Goal: Task Accomplishment & Management: Use online tool/utility

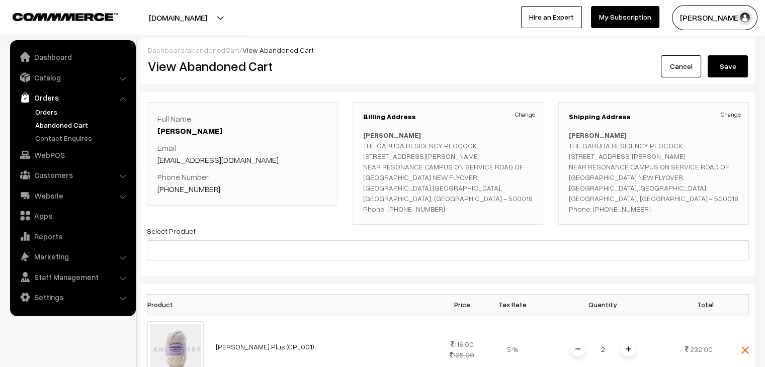
drag, startPoint x: 0, startPoint y: 0, endPoint x: 88, endPoint y: 107, distance: 138.6
click at [88, 107] on link "Orders" at bounding box center [83, 112] width 100 height 11
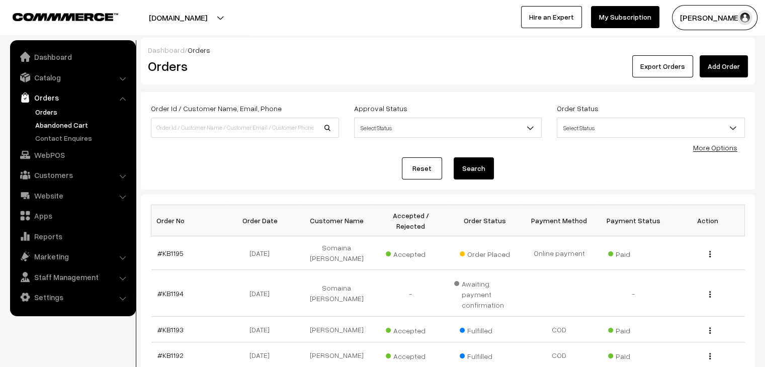
click at [61, 126] on link "Abandoned Cart" at bounding box center [83, 125] width 100 height 11
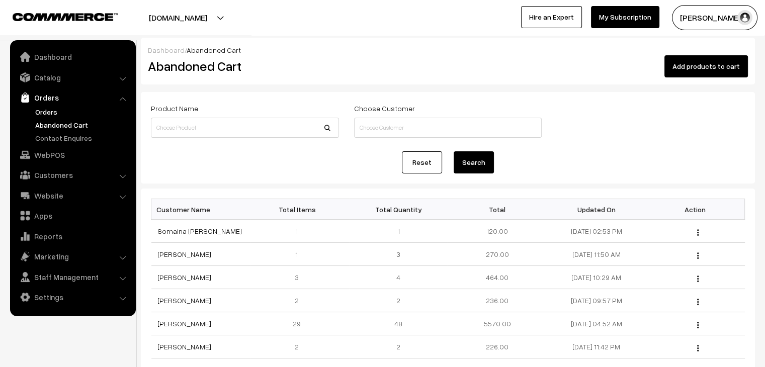
click at [70, 115] on link "Orders" at bounding box center [83, 112] width 100 height 11
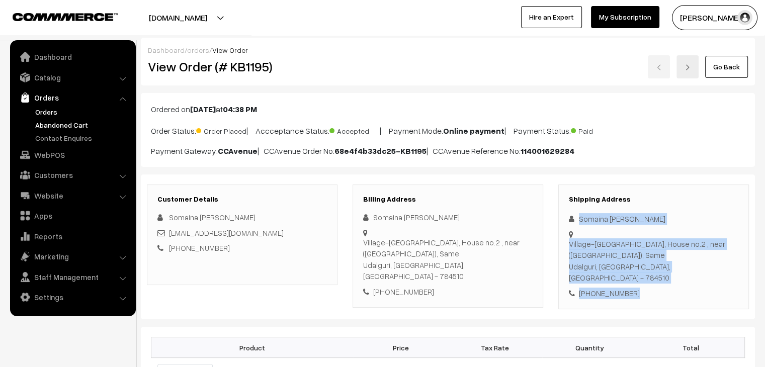
click at [66, 125] on link "Abandoned Cart" at bounding box center [83, 125] width 100 height 11
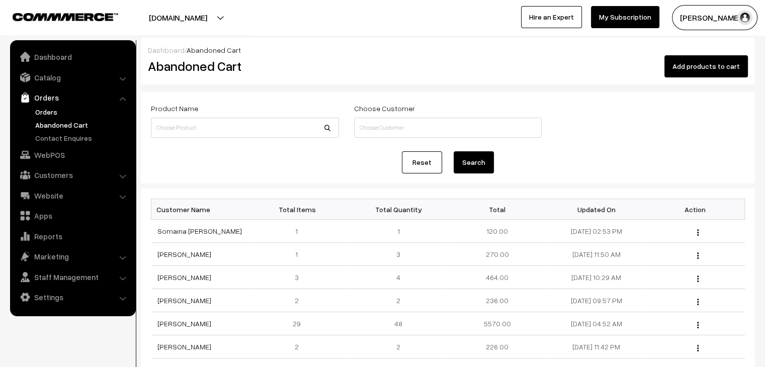
click at [54, 115] on link "Orders" at bounding box center [83, 112] width 100 height 11
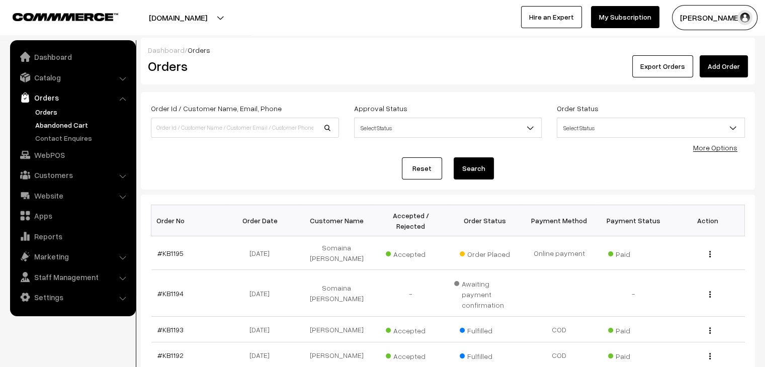
click at [64, 122] on link "Abandoned Cart" at bounding box center [83, 125] width 100 height 11
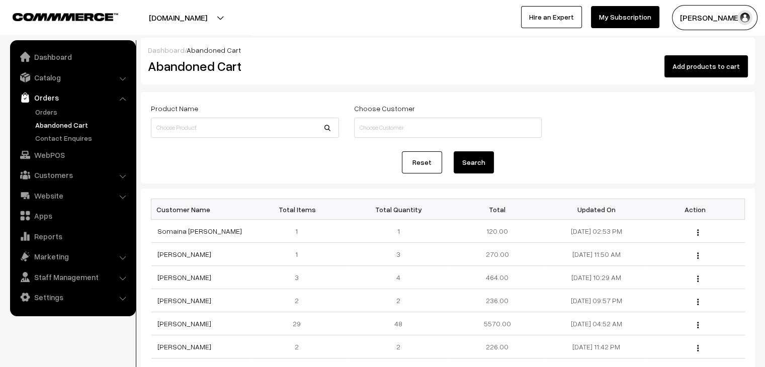
click at [62, 107] on link "Orders" at bounding box center [83, 112] width 100 height 11
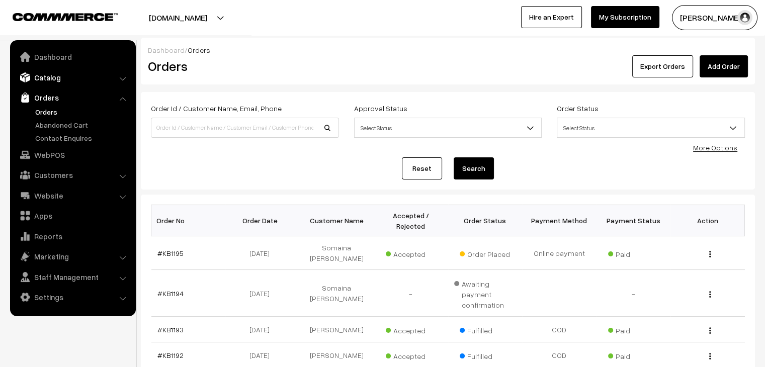
click at [62, 78] on link "Catalog" at bounding box center [73, 77] width 120 height 18
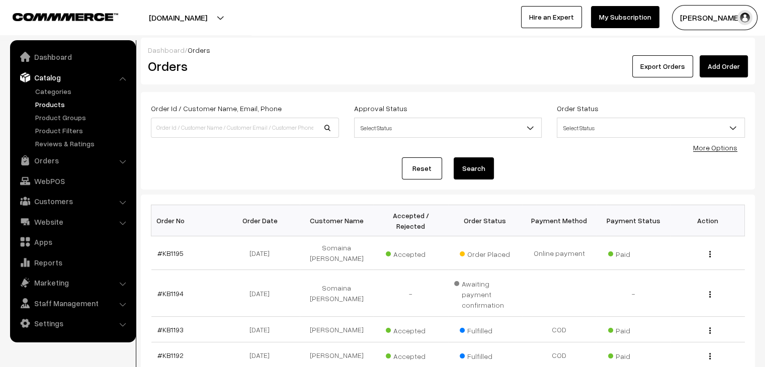
click at [65, 101] on link "Products" at bounding box center [83, 104] width 100 height 11
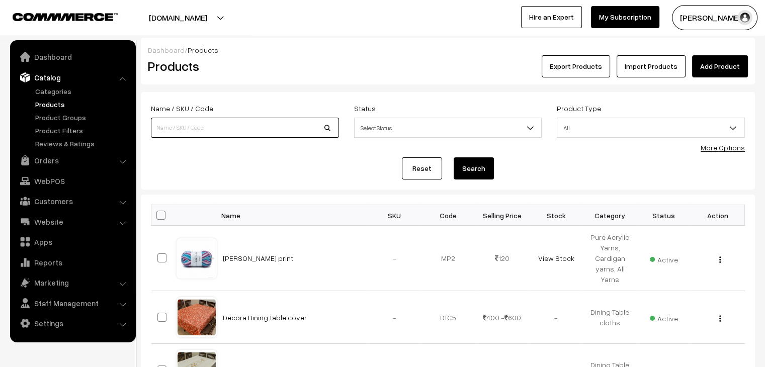
click at [237, 133] on input at bounding box center [245, 128] width 188 height 20
type input "delight"
click at [454, 157] on button "Search" at bounding box center [474, 168] width 40 height 22
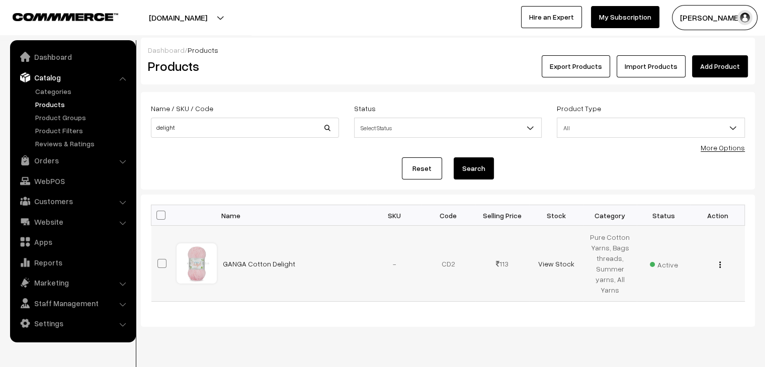
click at [720, 267] on img "button" at bounding box center [720, 265] width 2 height 7
click at [694, 300] on link "Edit" at bounding box center [674, 302] width 85 height 22
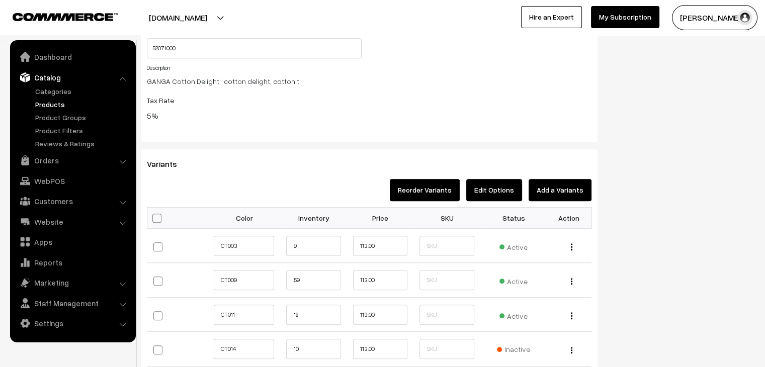
scroll to position [905, 0]
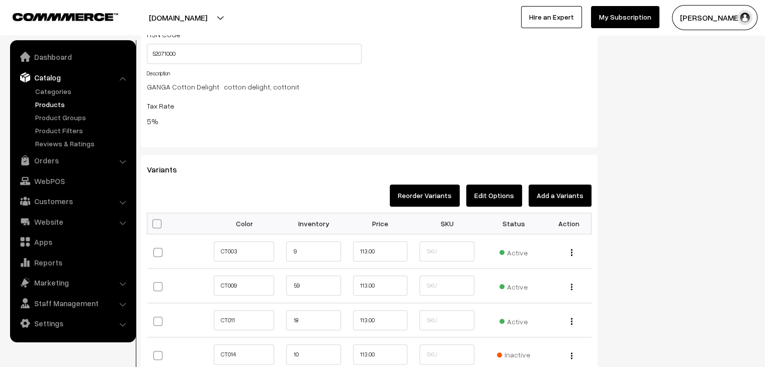
click at [561, 199] on button "Add a Variants" at bounding box center [560, 196] width 63 height 22
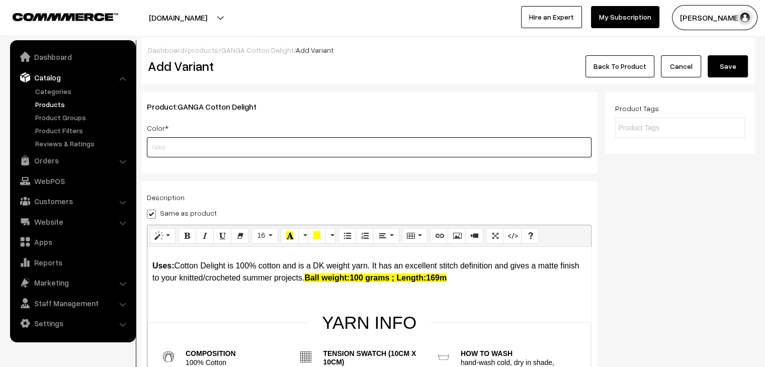
click at [288, 147] on input "text" at bounding box center [369, 147] width 445 height 20
type input "CTN014"
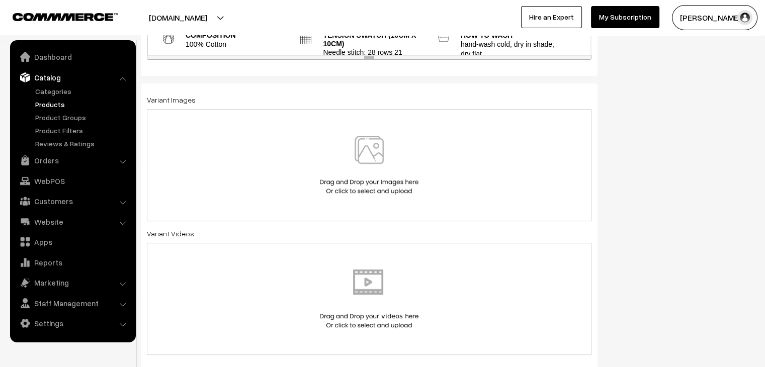
scroll to position [302, 0]
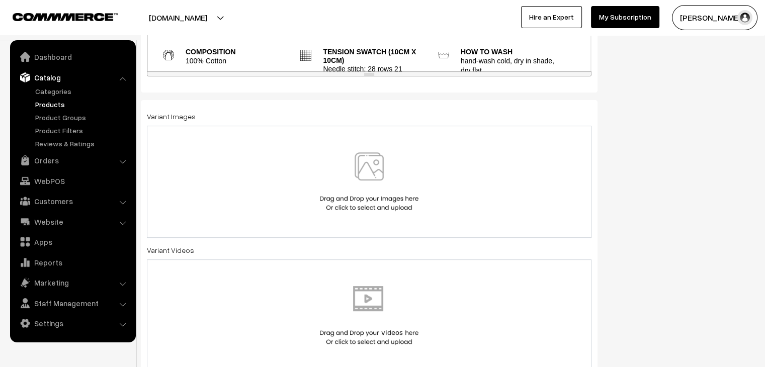
click at [348, 208] on img at bounding box center [369, 181] width 104 height 59
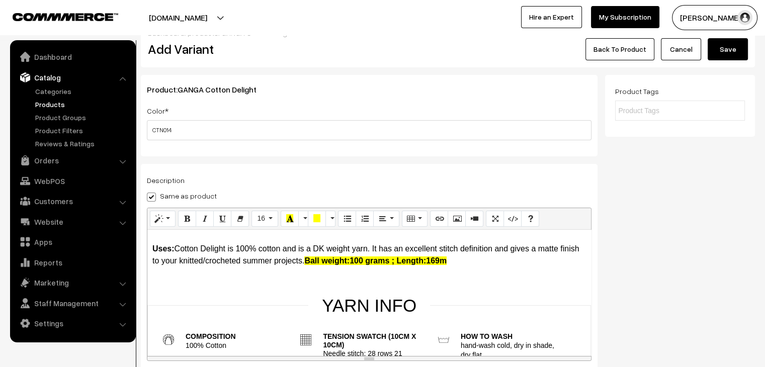
scroll to position [0, 0]
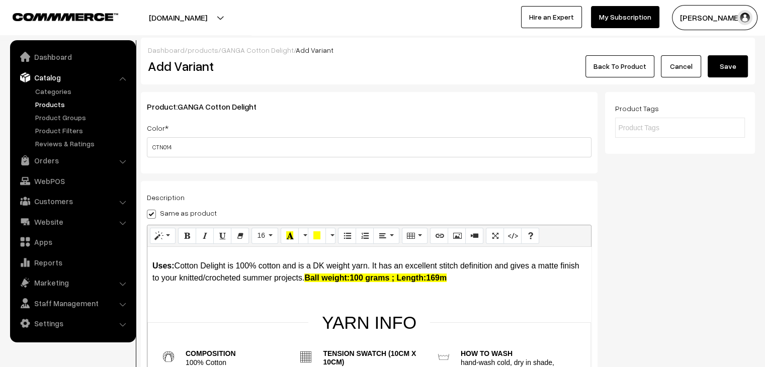
drag, startPoint x: 720, startPoint y: 58, endPoint x: 706, endPoint y: 65, distance: 15.7
click at [720, 59] on button "Save" at bounding box center [728, 66] width 40 height 22
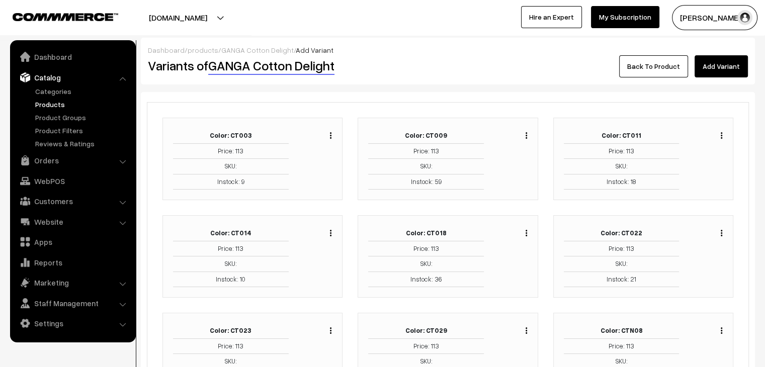
drag, startPoint x: 716, startPoint y: 69, endPoint x: 686, endPoint y: 83, distance: 32.8
click at [716, 71] on link "Add Variant" at bounding box center [721, 66] width 53 height 22
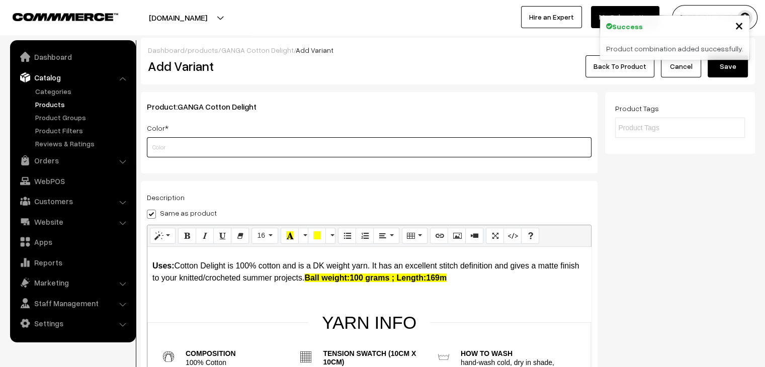
click at [284, 147] on input "text" at bounding box center [369, 147] width 445 height 20
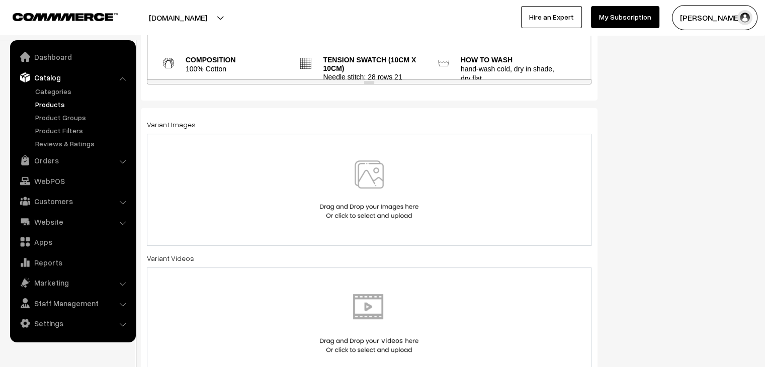
scroll to position [302, 0]
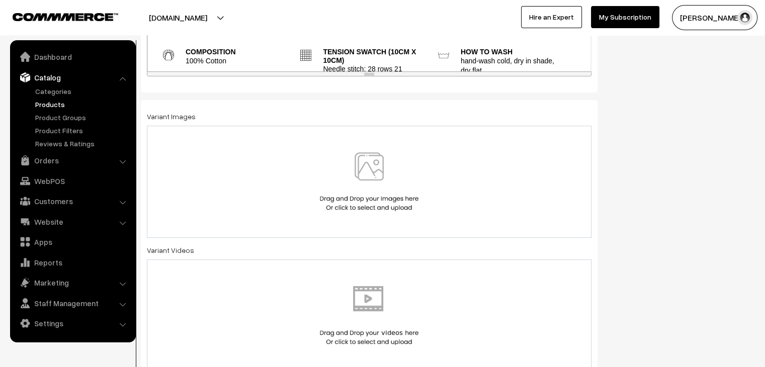
type input "CTN017"
click at [346, 202] on img at bounding box center [369, 181] width 104 height 59
